Goal: Task Accomplishment & Management: Manage account settings

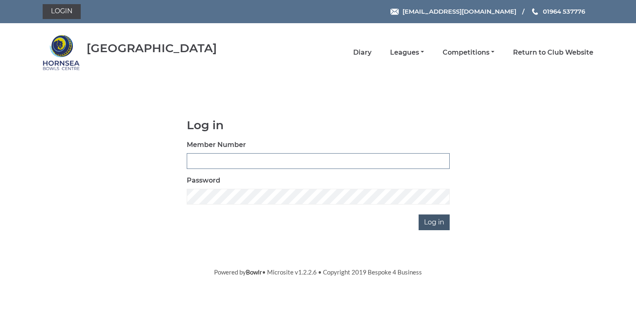
type input "0580"
click at [441, 221] on input "Log in" at bounding box center [434, 223] width 31 height 16
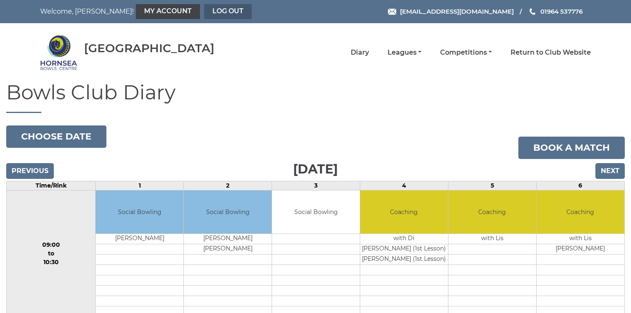
click at [204, 11] on link "Log out" at bounding box center [228, 11] width 48 height 15
